Goal: Communication & Community: Connect with others

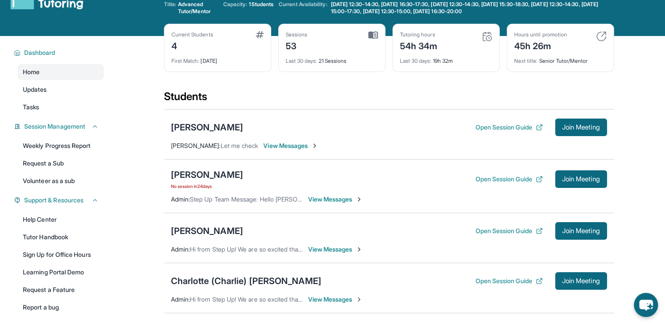
scroll to position [27, 0]
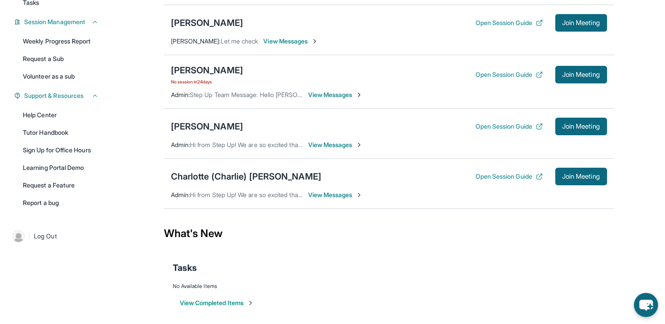
scroll to position [135, 0]
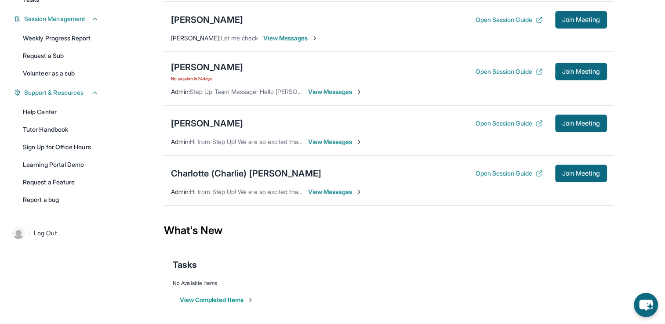
click at [341, 188] on span "View Messages" at bounding box center [335, 192] width 55 height 9
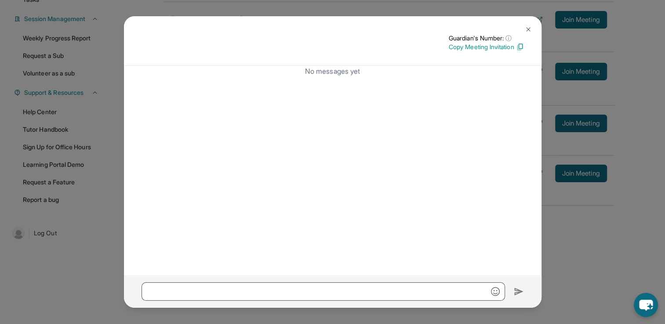
click at [527, 33] on img at bounding box center [527, 29] width 7 height 7
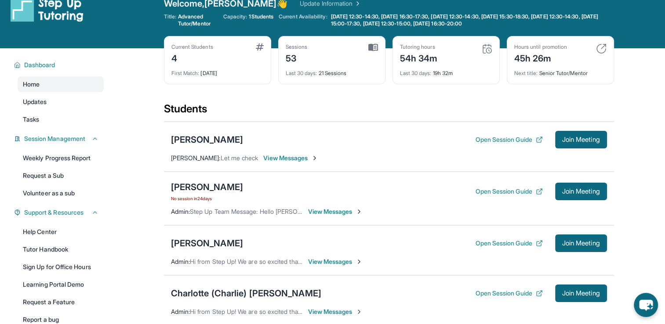
scroll to position [12, 0]
